Goal: Check status: Check status

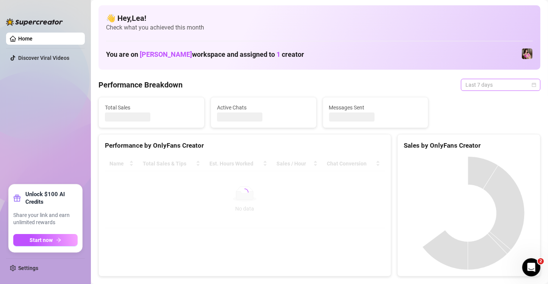
click at [532, 86] on div "Last 7 days" at bounding box center [501, 85] width 80 height 12
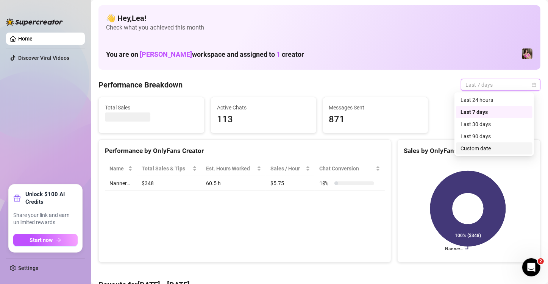
click at [499, 149] on div "Custom date" at bounding box center [494, 148] width 67 height 8
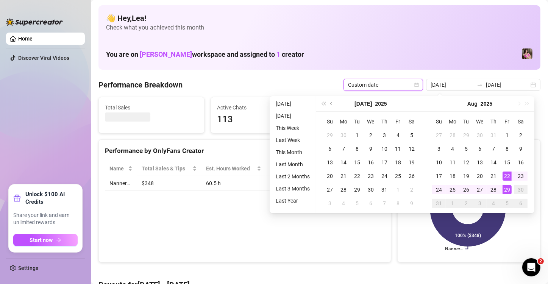
type input "2025-08-29"
click at [511, 192] on div "29" at bounding box center [507, 189] width 9 height 9
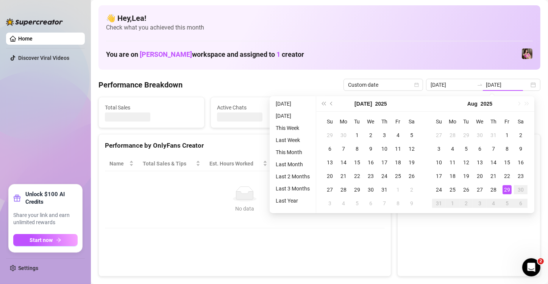
type input "2025-08-29"
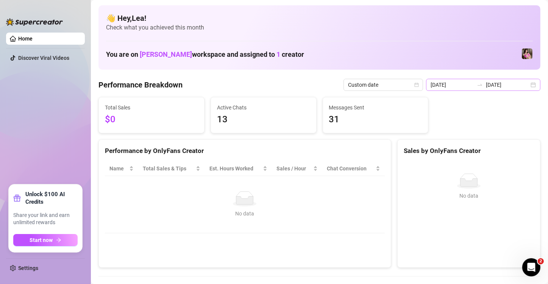
click at [530, 87] on div "2025-08-29 2025-08-29" at bounding box center [483, 85] width 114 height 12
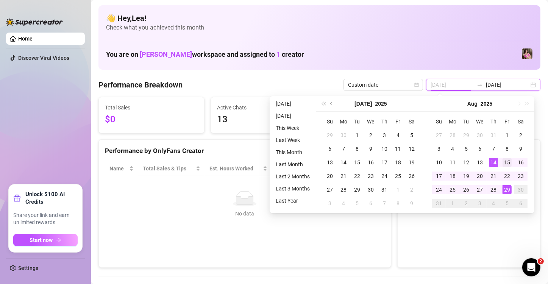
type input "2025-08-15"
click at [508, 162] on div "15" at bounding box center [507, 162] width 9 height 9
type input "2025-08-28"
click at [494, 189] on div "28" at bounding box center [493, 189] width 9 height 9
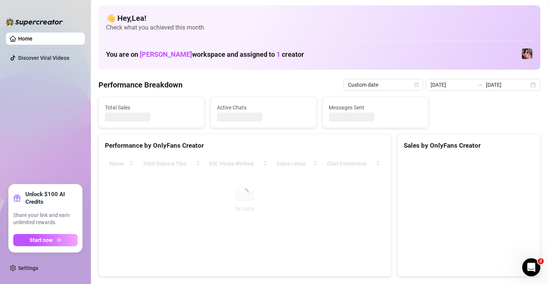
type input "2025-08-15"
type input "2025-08-28"
